Goal: Find specific page/section: Find specific page/section

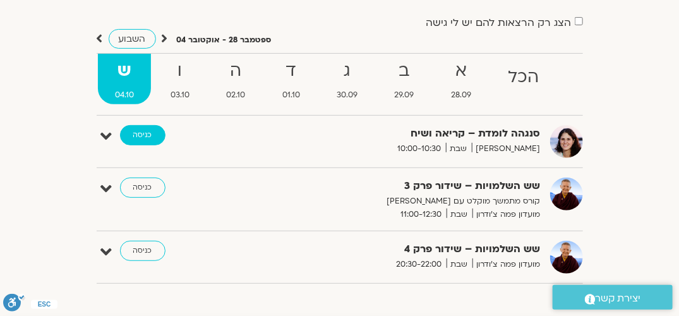
click at [147, 138] on link "כניסה" at bounding box center [142, 135] width 45 height 20
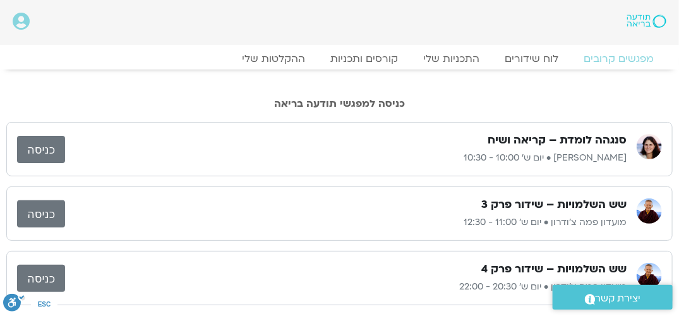
click at [53, 150] on link "כניסה" at bounding box center [41, 149] width 48 height 27
